Goal: Information Seeking & Learning: Learn about a topic

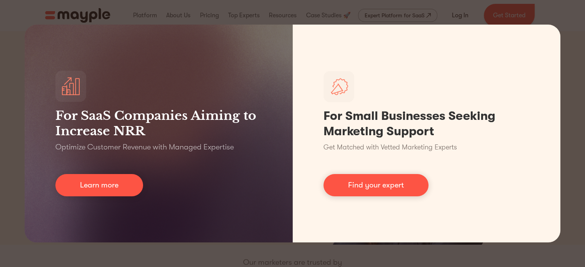
click at [454, 8] on div "For SaaS Companies Aiming to Increase NRR Optimize Customer Revenue with Manage…" at bounding box center [292, 133] width 585 height 267
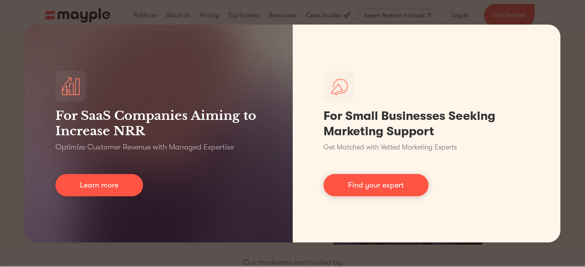
click at [458, 12] on div "For SaaS Companies Aiming to Increase NRR Optimize Customer Revenue with Manage…" at bounding box center [292, 133] width 585 height 267
click at [223, 6] on div "For SaaS Companies Aiming to Increase NRR Optimize Customer Revenue with Manage…" at bounding box center [292, 133] width 585 height 267
click at [253, 251] on div "For SaaS Companies Aiming to Increase NRR Optimize Customer Revenue with Manage…" at bounding box center [292, 133] width 585 height 267
click at [381, 257] on div "For SaaS Companies Aiming to Increase NRR Optimize Customer Revenue with Manage…" at bounding box center [292, 133] width 585 height 267
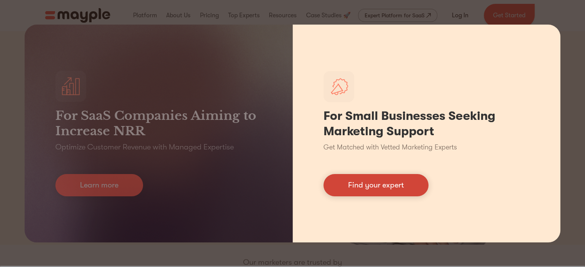
click at [380, 191] on link "Find your expert" at bounding box center [375, 185] width 105 height 22
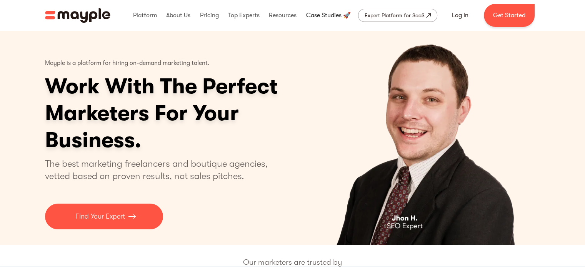
click at [319, 13] on link at bounding box center [328, 15] width 48 height 25
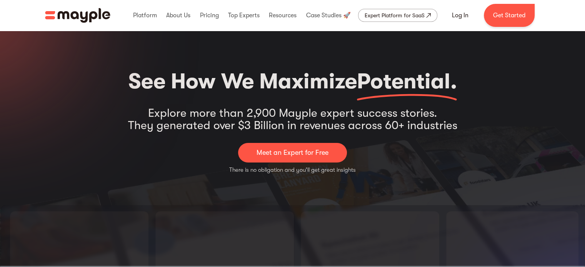
click at [281, 61] on div "See How We Maximize Potential. Explore more than 2,900 Mayple expert success st…" at bounding box center [292, 210] width 585 height 358
